Goal: Obtain resource: Download file/media

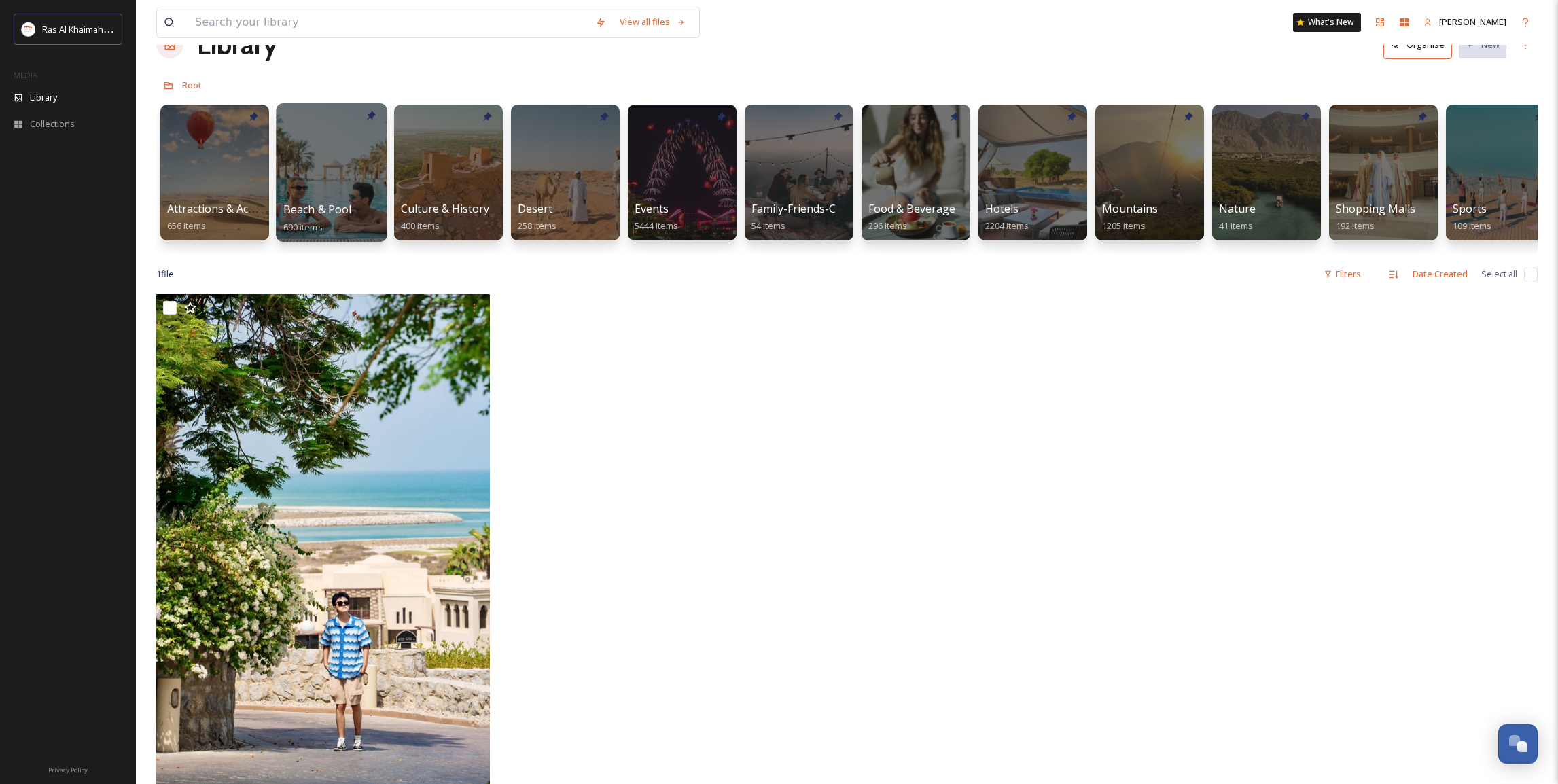
scroll to position [0, 7]
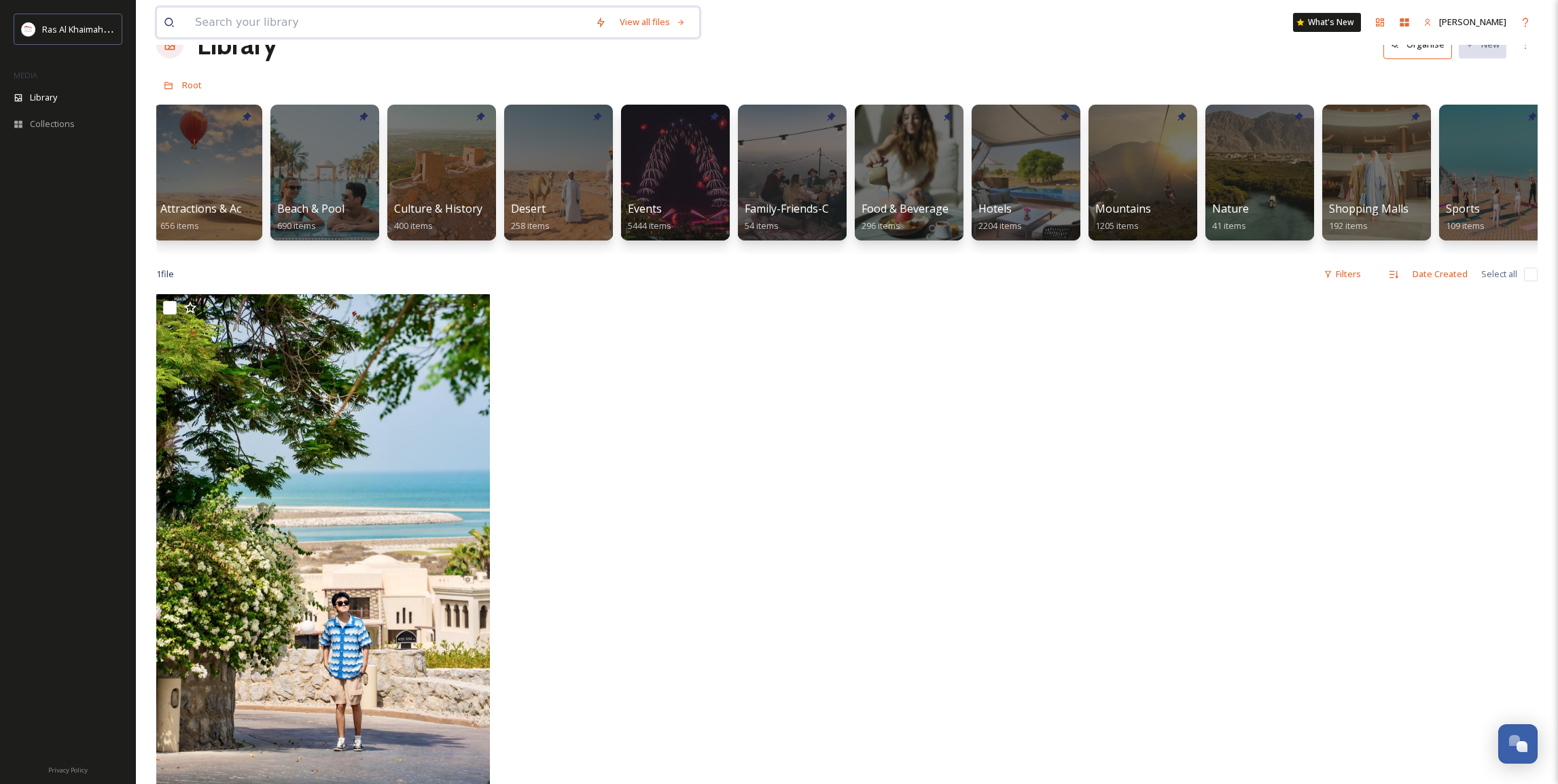
click at [294, 27] on input at bounding box center [388, 23] width 400 height 30
type input "l"
type input "mangroves"
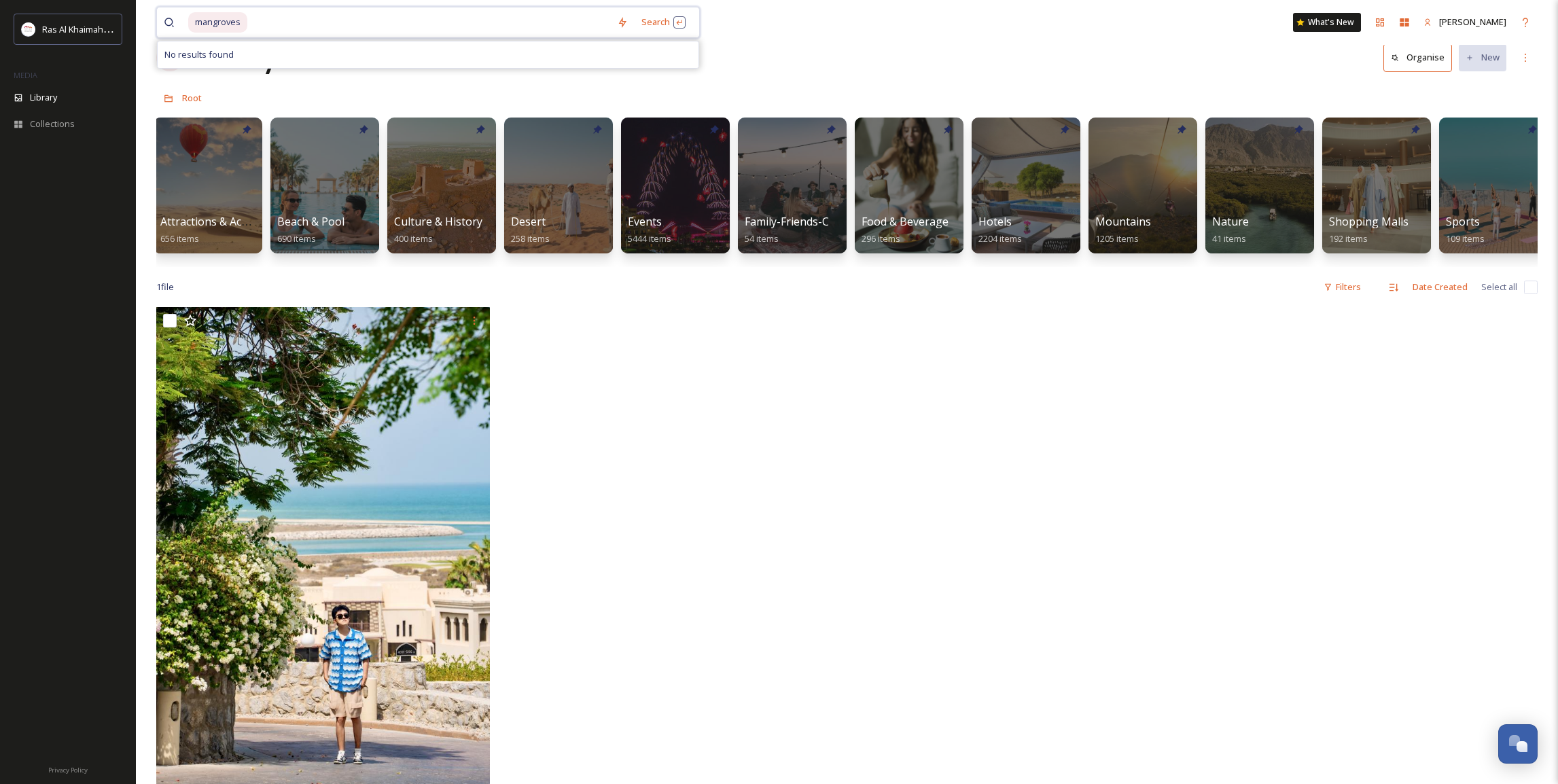
click at [309, 32] on input at bounding box center [430, 23] width 361 height 30
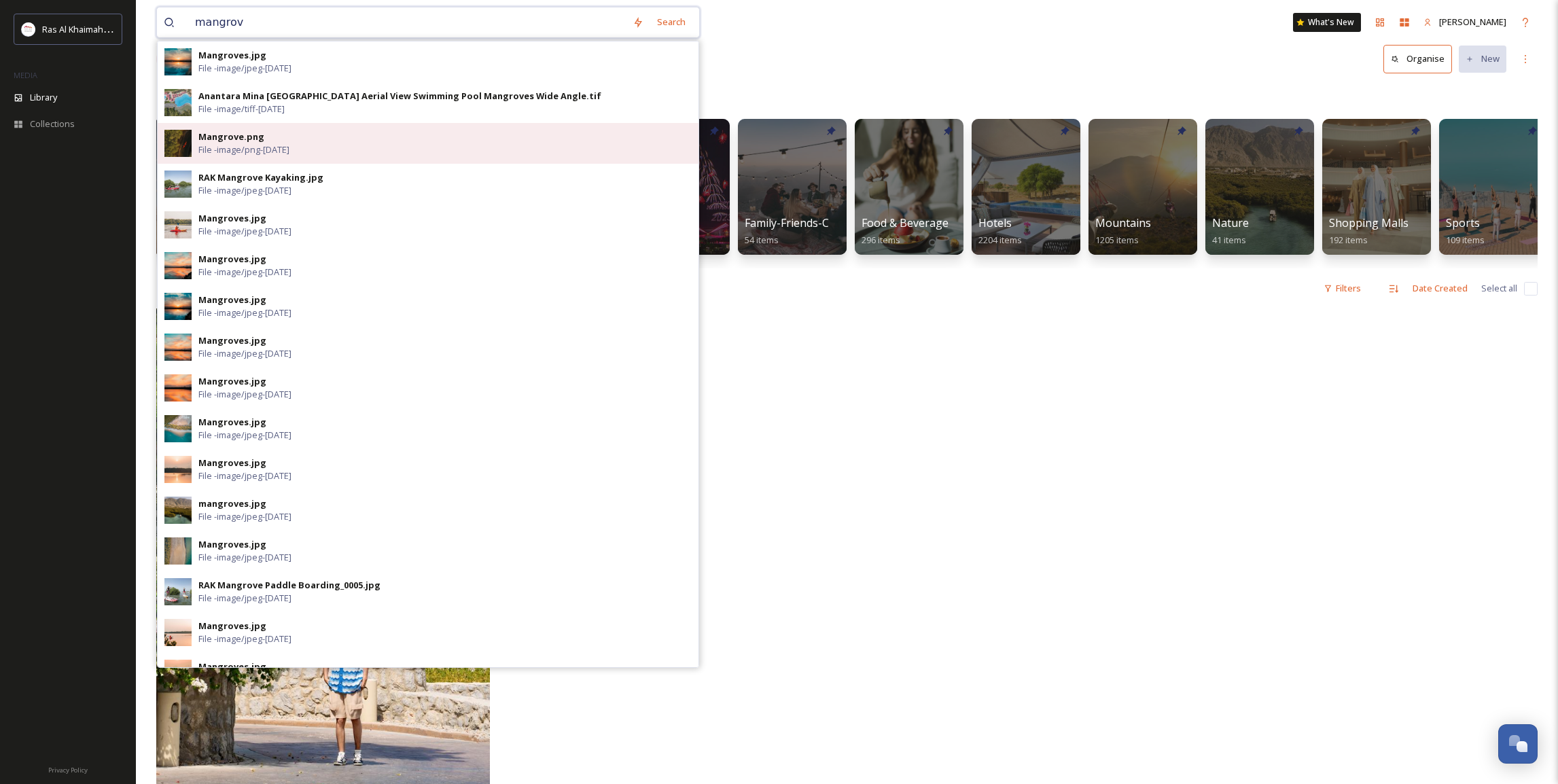
type input "mangrov"
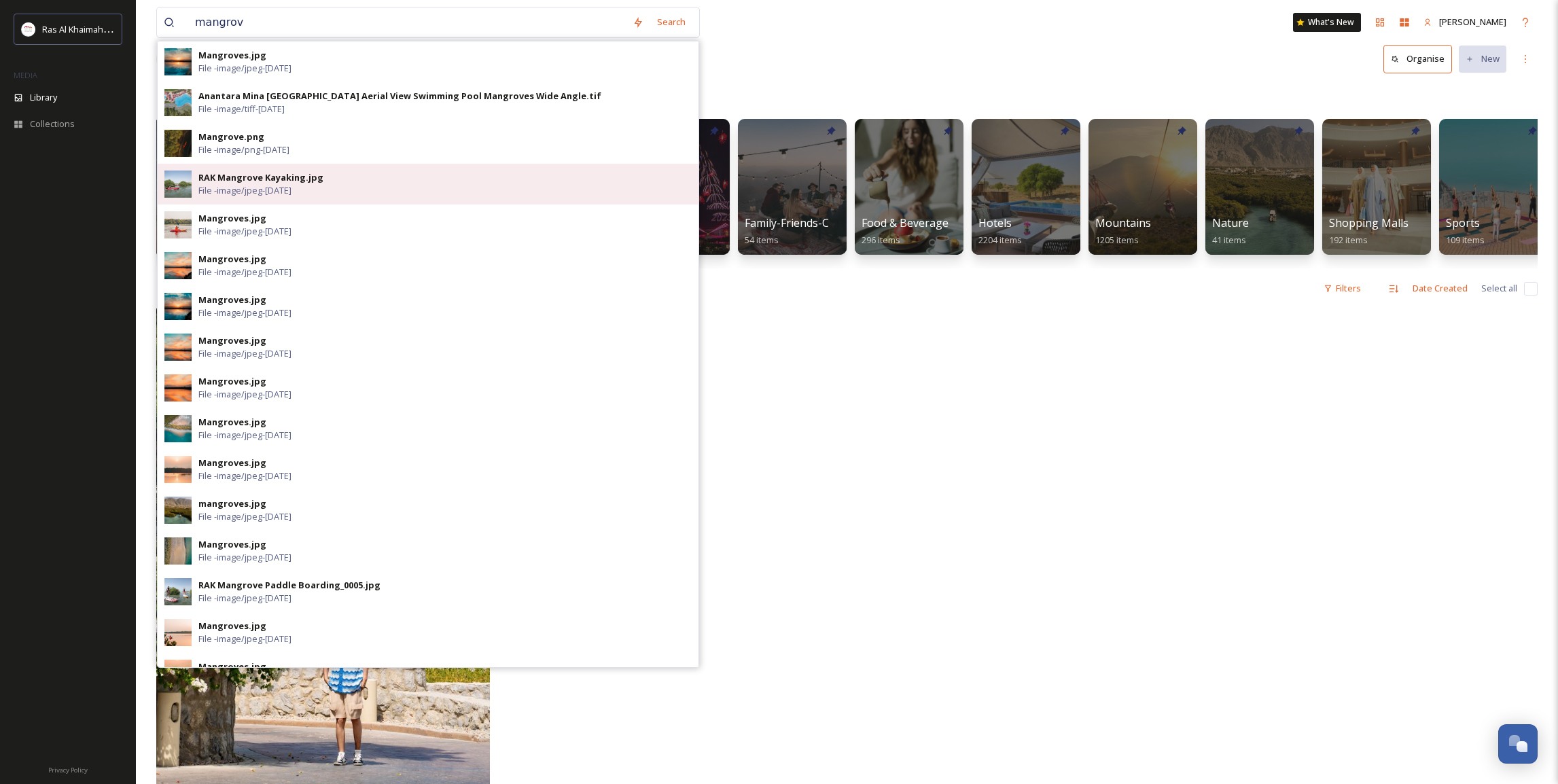
drag, startPoint x: 350, startPoint y: 152, endPoint x: 346, endPoint y: 179, distance: 27.3
click at [346, 179] on div "Mangroves.jpg File - image/jpeg - [DATE] Anantara Mina [GEOGRAPHIC_DATA] Aerial…" at bounding box center [428, 354] width 542 height 627
click at [354, 178] on div "RAK Mangrove Kayaking.jpg File - image/jpeg - [DATE]" at bounding box center [445, 184] width 493 height 26
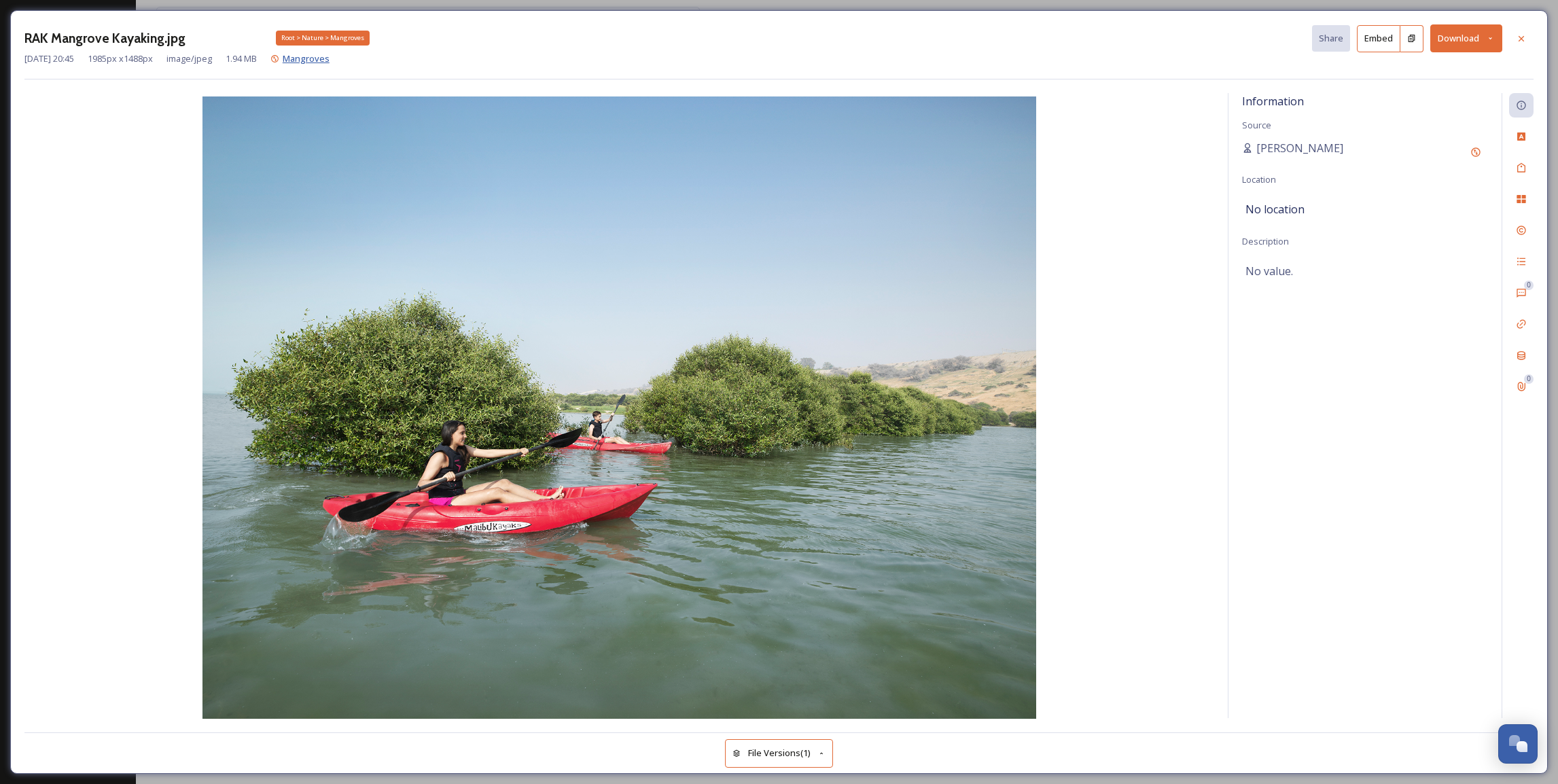
click at [329, 64] on span "Mangroves" at bounding box center [306, 59] width 47 height 13
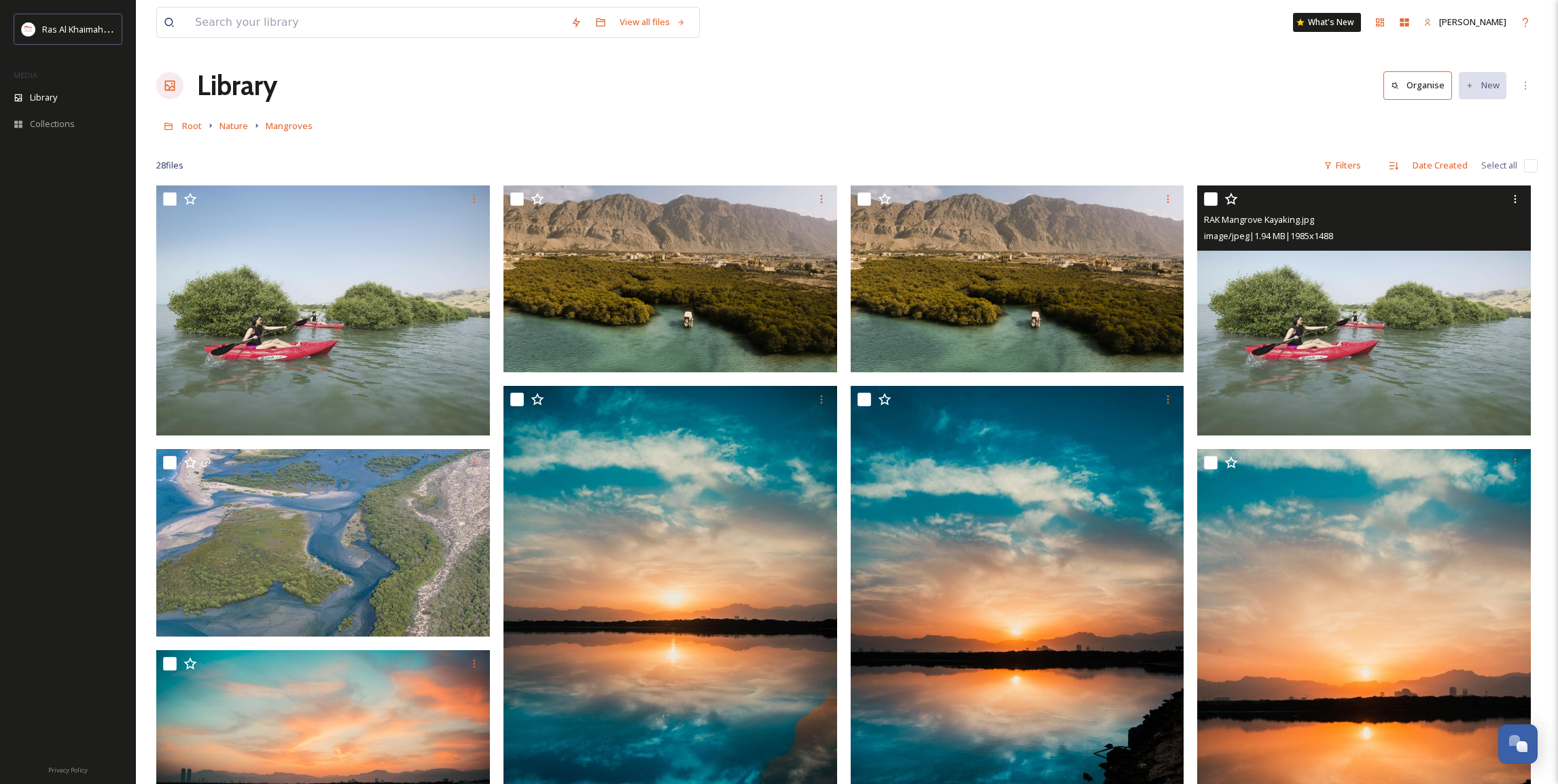
click at [1329, 310] on img at bounding box center [1364, 310] width 334 height 250
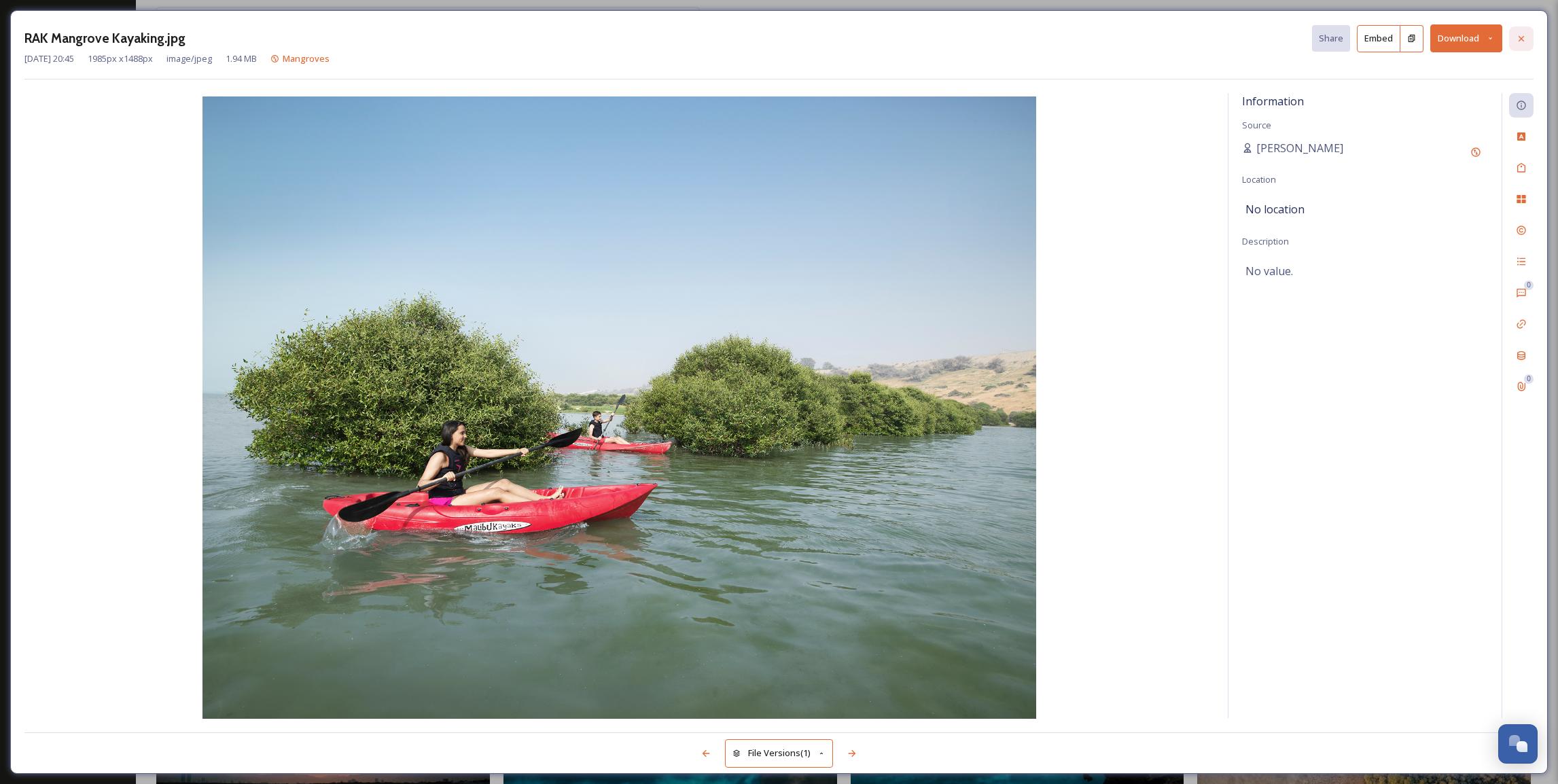
click at [1523, 38] on icon at bounding box center [1521, 38] width 11 height 11
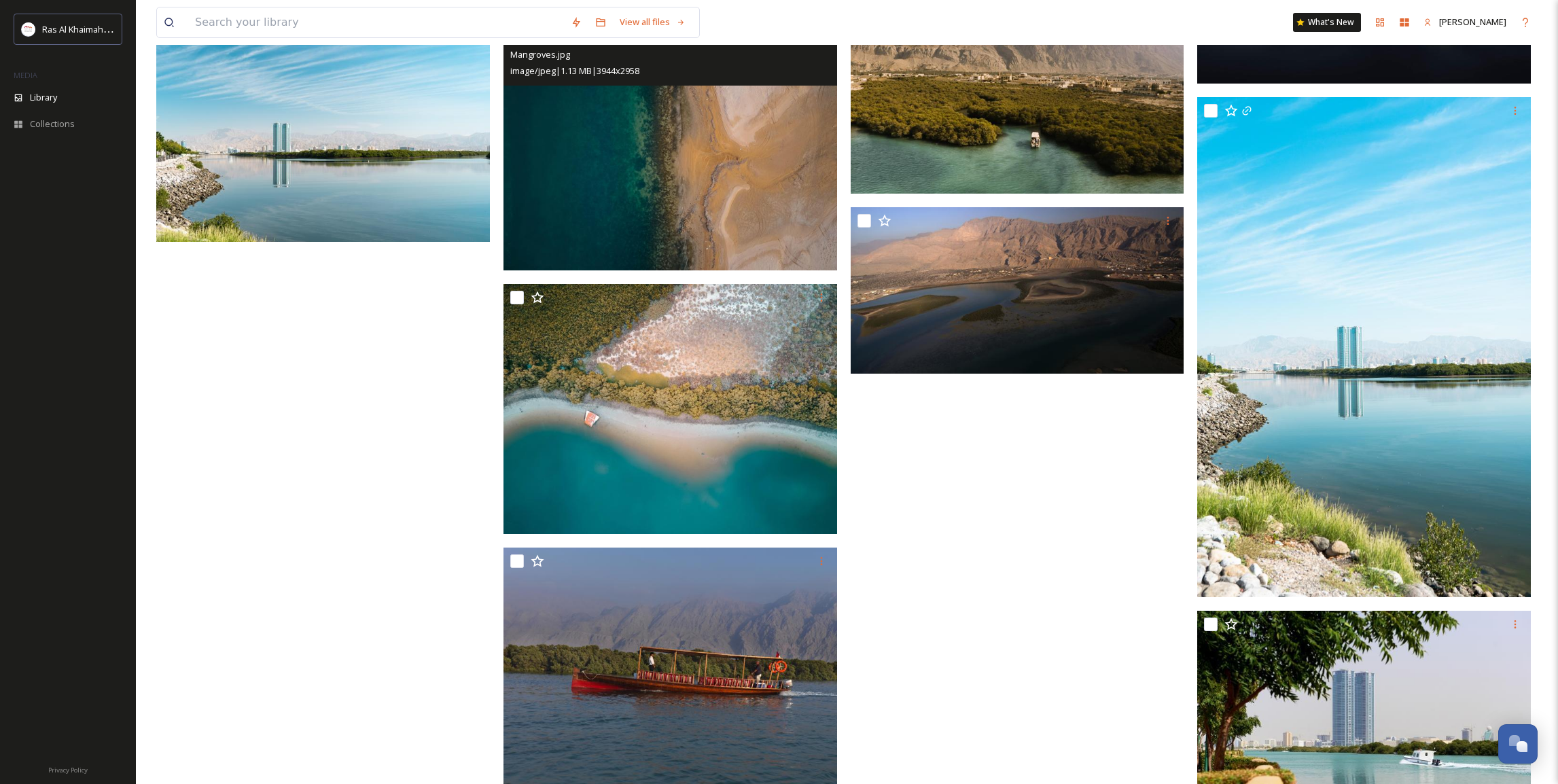
scroll to position [1737, 0]
